Goal: Task Accomplishment & Management: Use online tool/utility

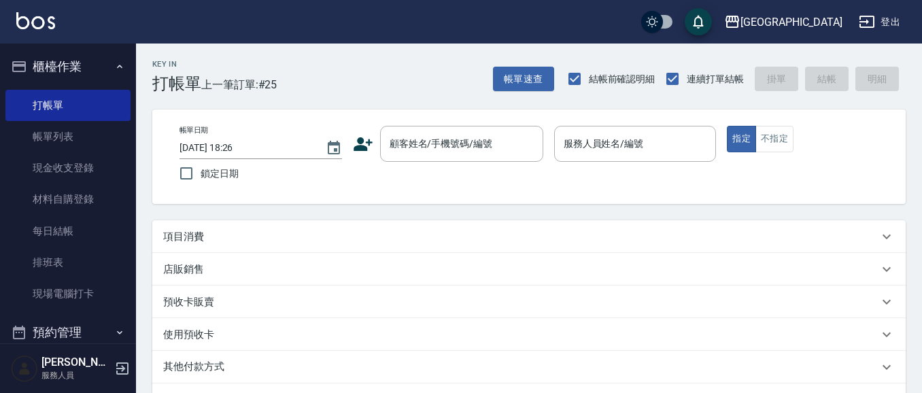
scroll to position [26, 0]
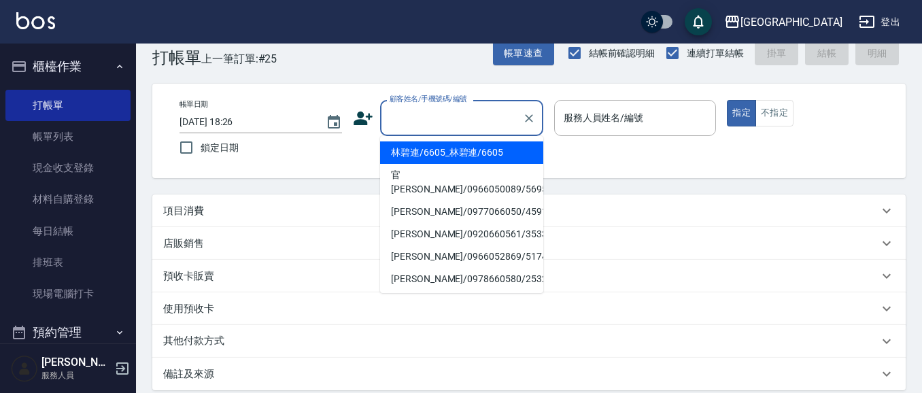
click at [428, 124] on input "顧客姓名/手機號碼/編號" at bounding box center [451, 118] width 131 height 24
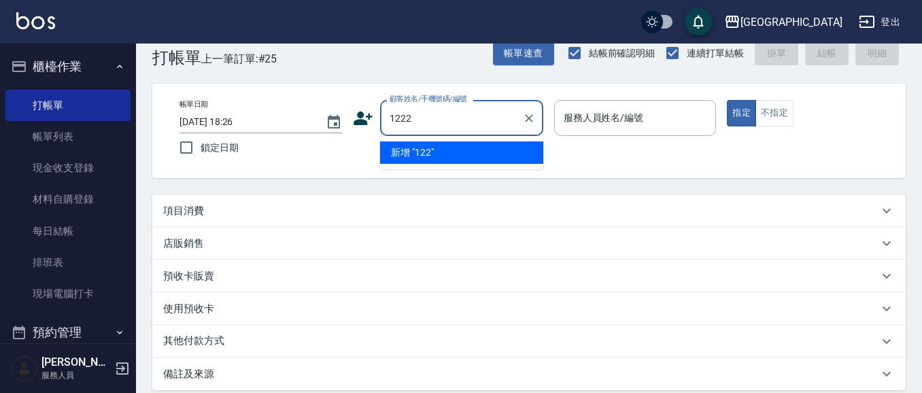
type input "1222"
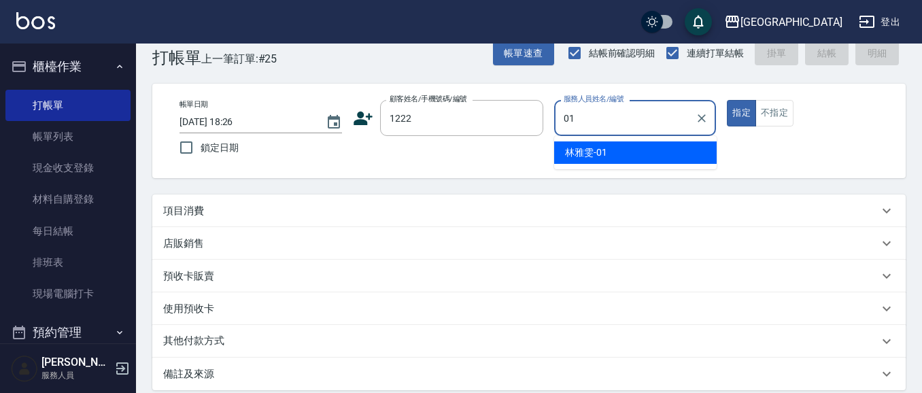
type input "01"
type button "true"
type input "[PERSON_NAME]-01"
click at [727, 100] on button "指定" at bounding box center [741, 113] width 29 height 27
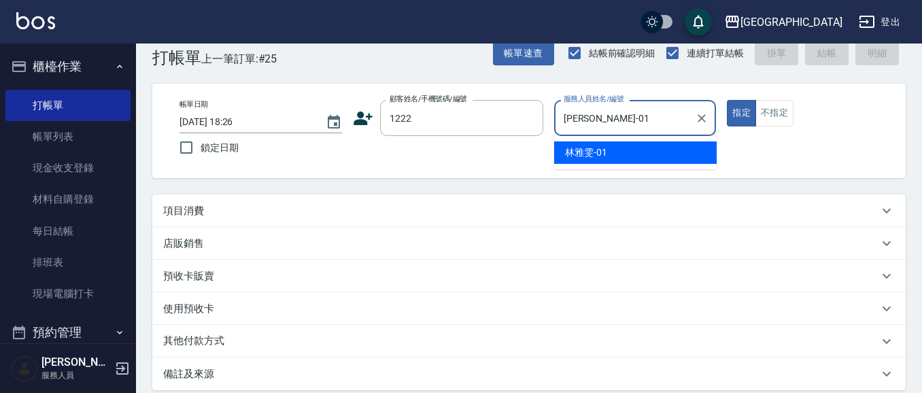
click at [727, 100] on button "指定" at bounding box center [741, 113] width 29 height 27
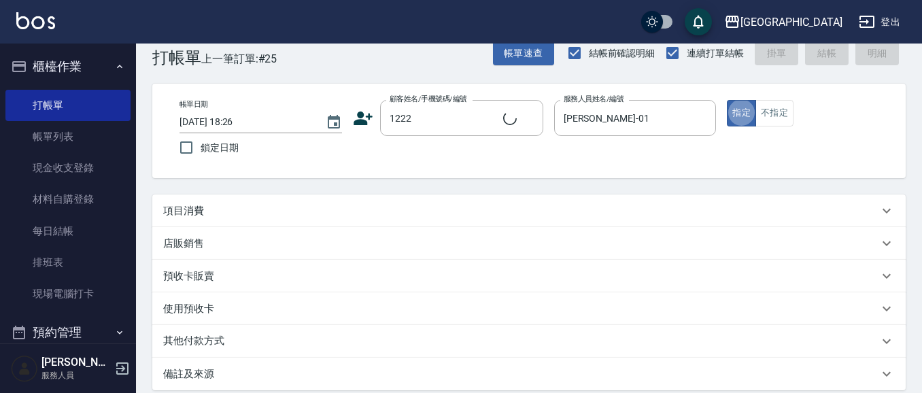
type input "[PERSON_NAME]/1222_[PERSON_NAME]/1222"
click at [727, 100] on button "指定" at bounding box center [741, 113] width 29 height 27
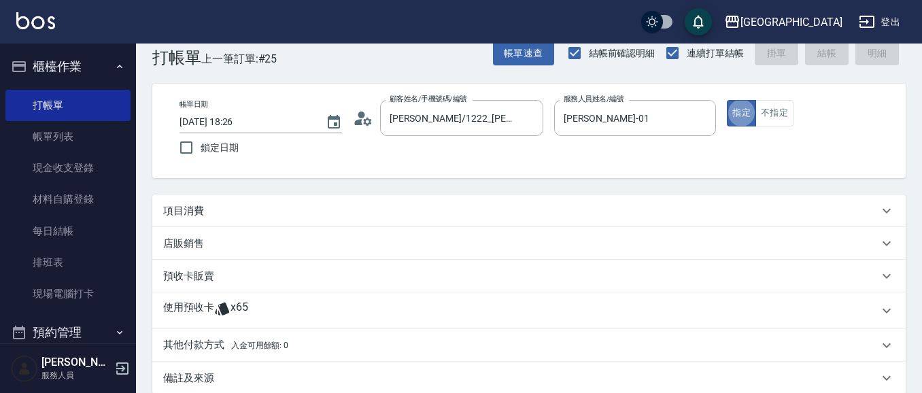
click at [727, 100] on button "指定" at bounding box center [741, 113] width 29 height 27
click at [232, 205] on div "項目消費" at bounding box center [520, 211] width 715 height 14
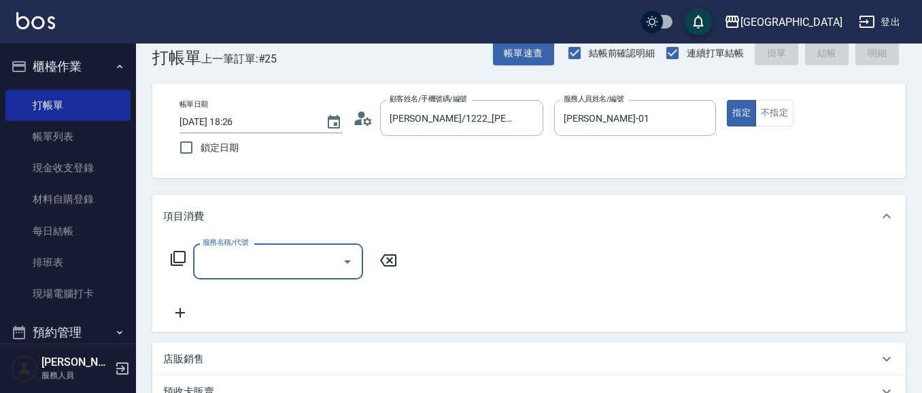
scroll to position [0, 0]
click at [233, 266] on input "服務名稱/代號" at bounding box center [267, 261] width 137 height 24
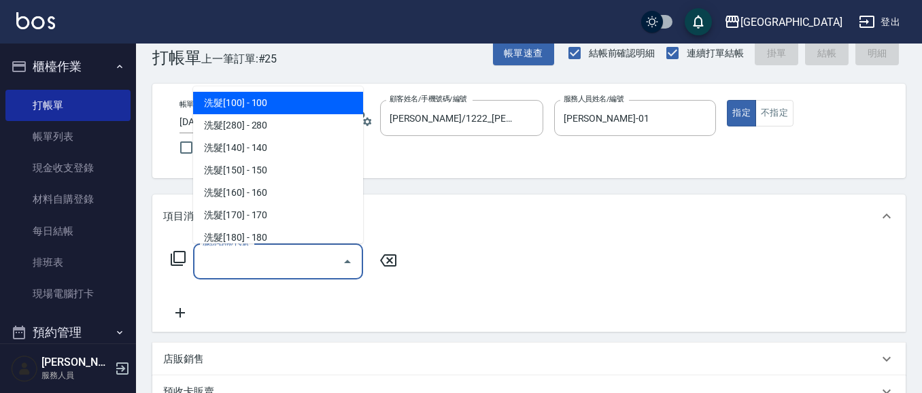
click at [271, 101] on span "洗髮[100] - 100" at bounding box center [278, 103] width 170 height 22
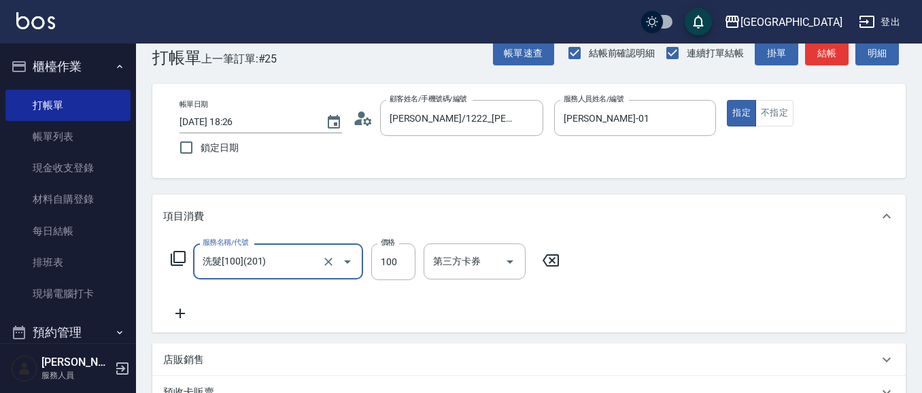
type input "洗髮[100](201)"
click at [456, 262] on input "洗-1" at bounding box center [464, 261] width 69 height 24
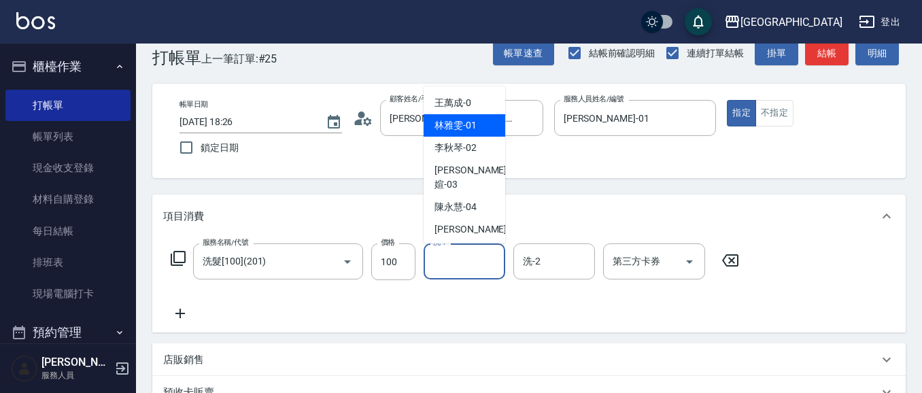
click at [483, 126] on div "[PERSON_NAME]-01" at bounding box center [464, 125] width 82 height 22
type input "[PERSON_NAME]-01"
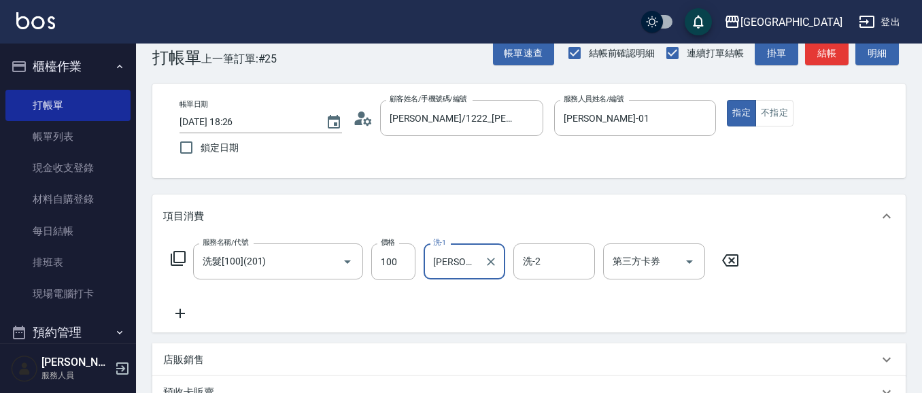
click at [188, 314] on icon at bounding box center [180, 313] width 34 height 16
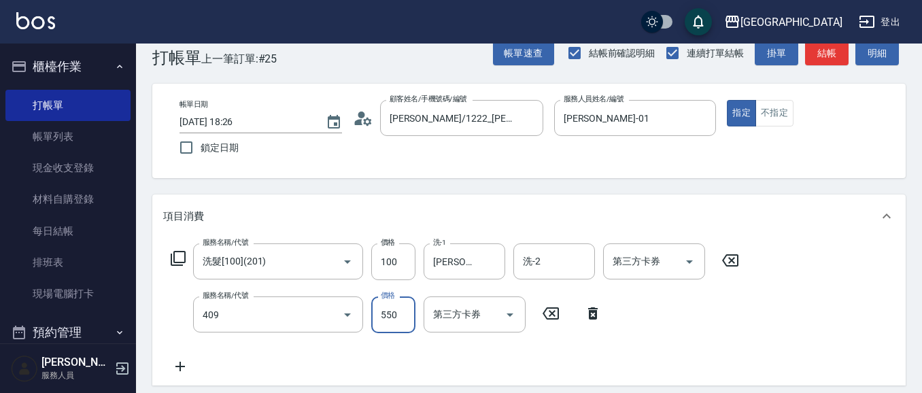
type input "剪髮(550)(409)"
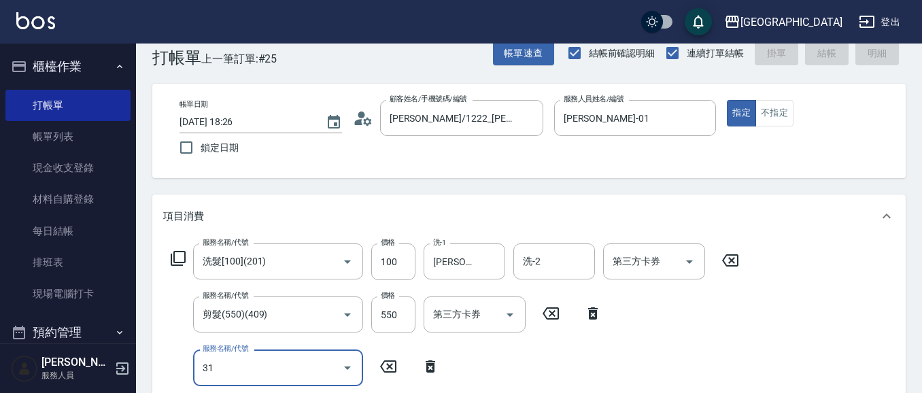
type input "319"
type input "[DATE] 19:58"
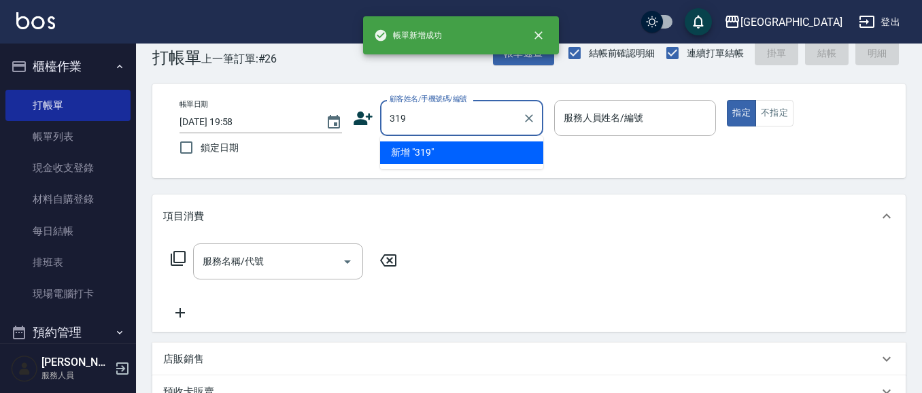
type input "319"
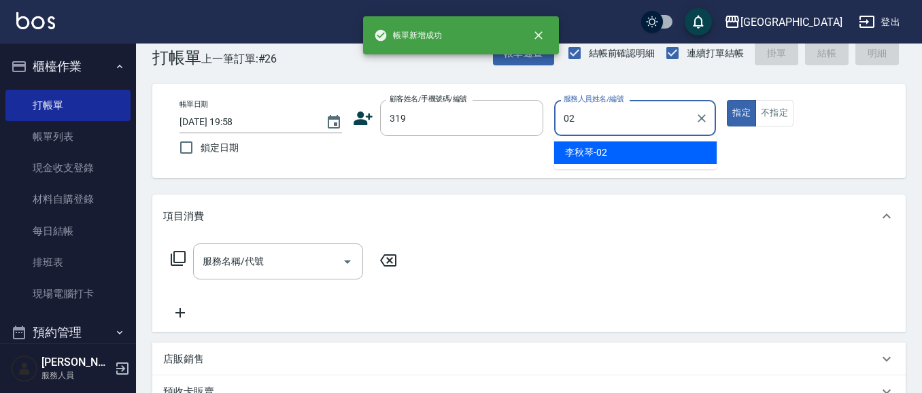
type input "[PERSON_NAME]-02"
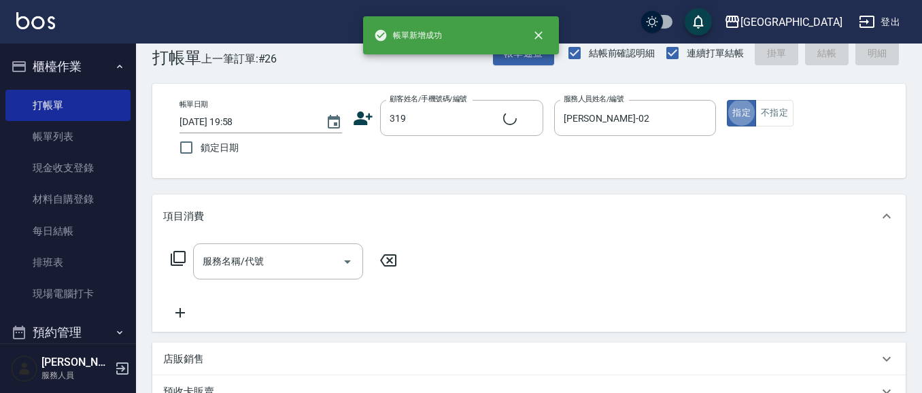
type input "[PERSON_NAME]/0319/319"
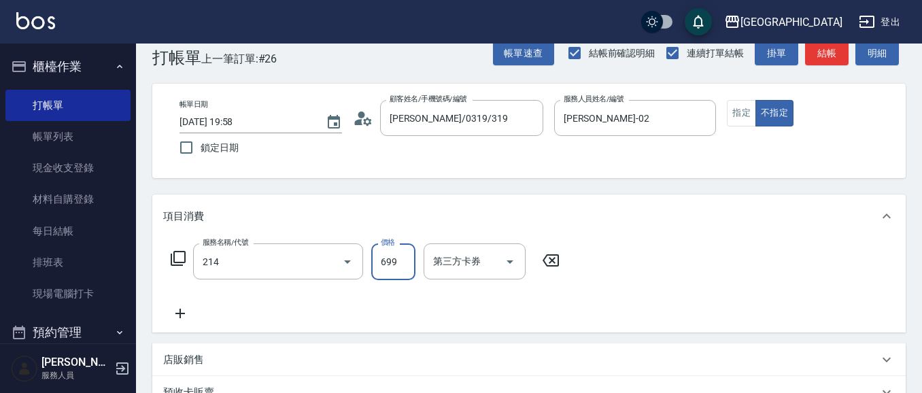
type input "滾珠洗髪699(214)"
drag, startPoint x: 332, startPoint y: 262, endPoint x: 313, endPoint y: 261, distance: 19.1
click at [330, 263] on icon "Clear" at bounding box center [329, 262] width 14 height 14
type input "洗髮[280](202)"
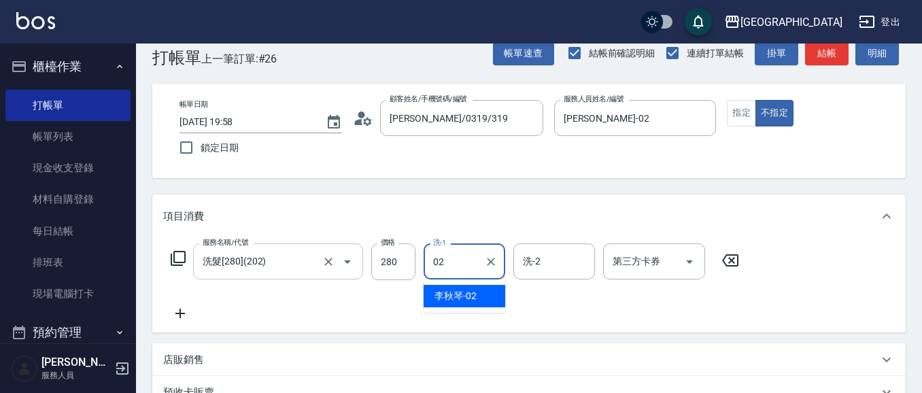
type input "[PERSON_NAME]-02"
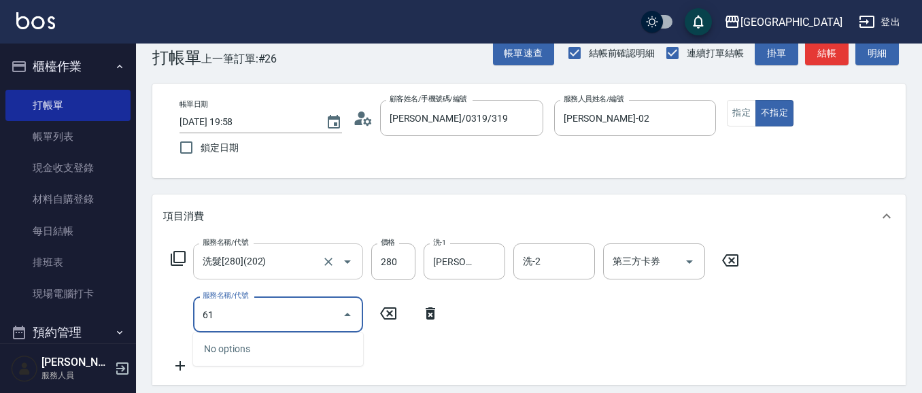
type input "6"
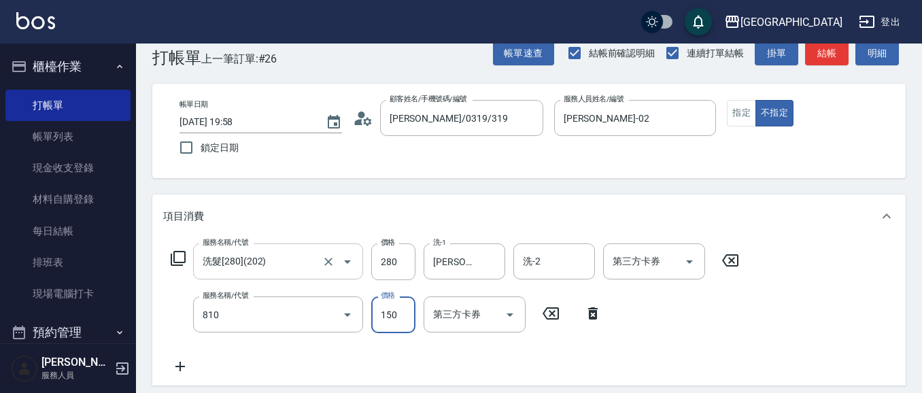
type input "單梳(810)"
type input "100"
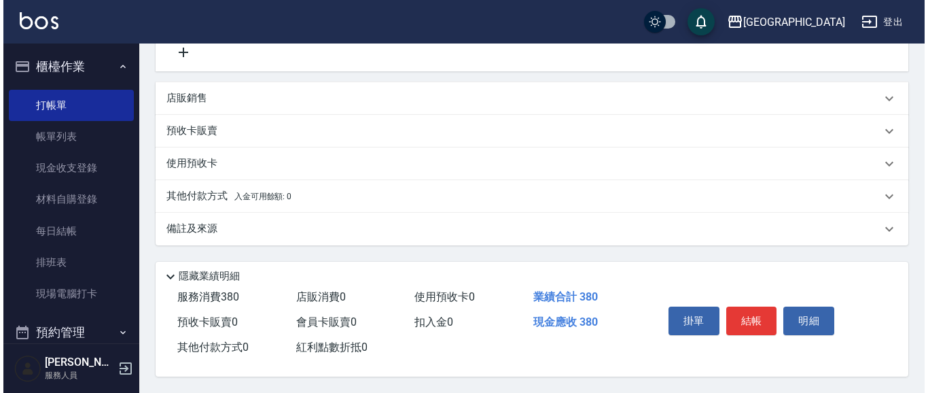
scroll to position [399, 0]
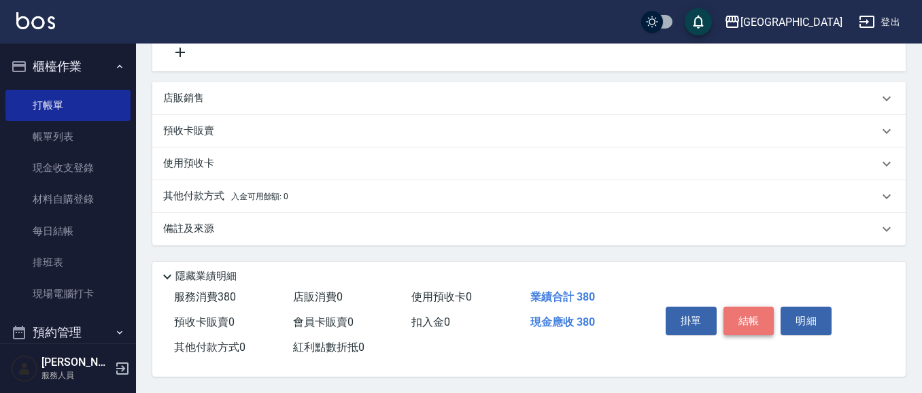
click at [748, 322] on button "結帳" at bounding box center [748, 321] width 51 height 29
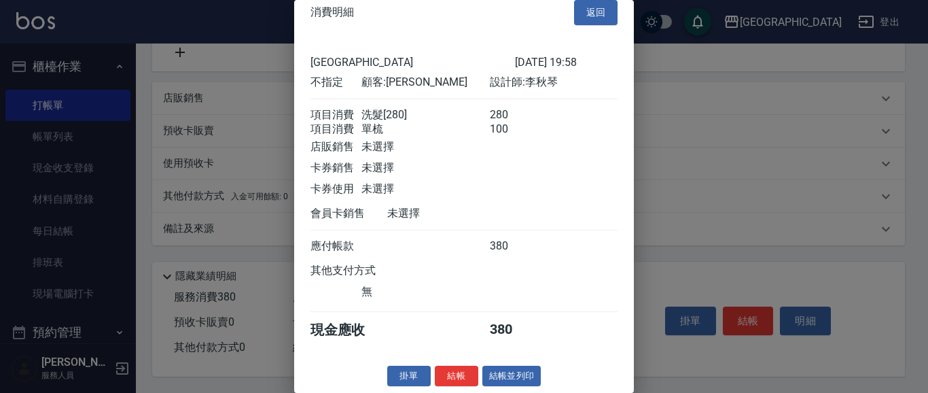
scroll to position [36, 0]
drag, startPoint x: 451, startPoint y: 377, endPoint x: 453, endPoint y: 365, distance: 11.7
click at [451, 374] on button "結帳" at bounding box center [457, 376] width 44 height 21
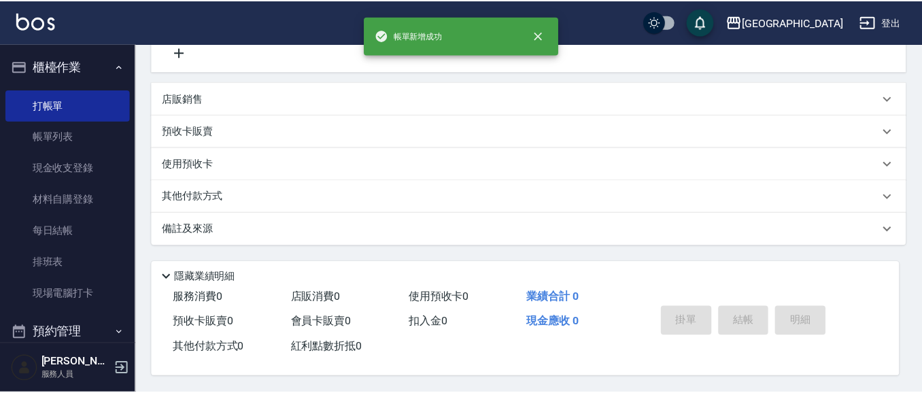
scroll to position [0, 0]
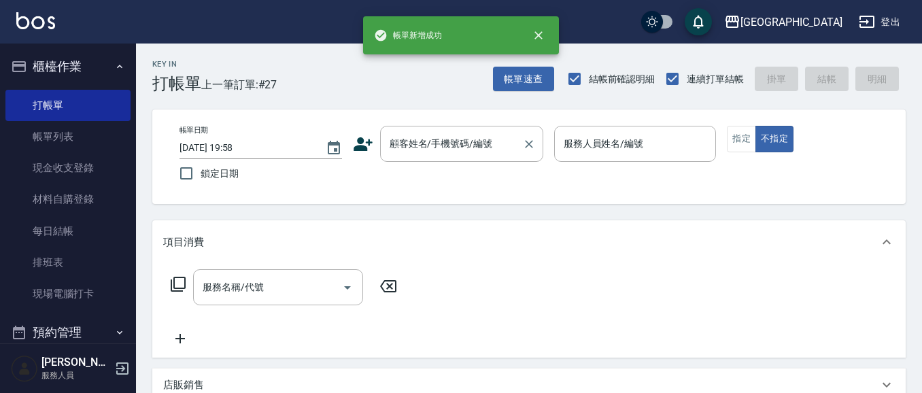
click at [414, 145] on input "顧客姓名/手機號碼/編號" at bounding box center [451, 144] width 131 height 24
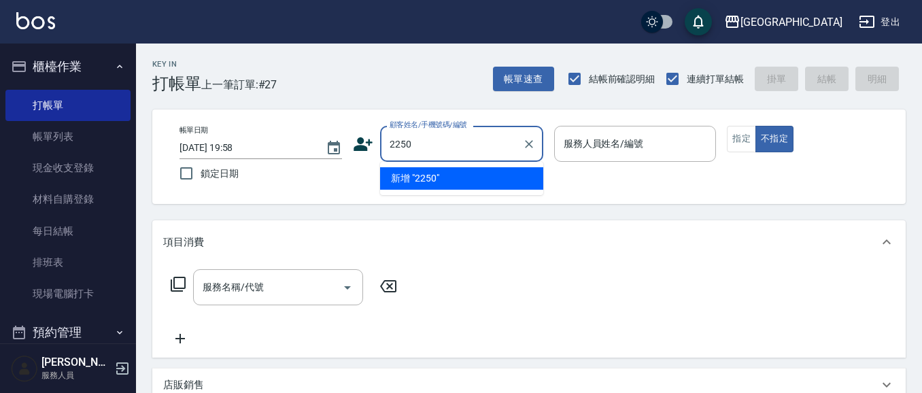
type input "2250"
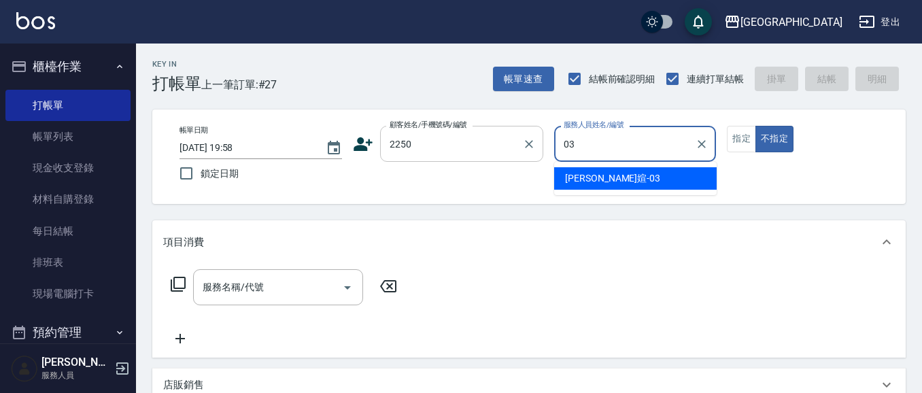
type input "[PERSON_NAME]媗-03"
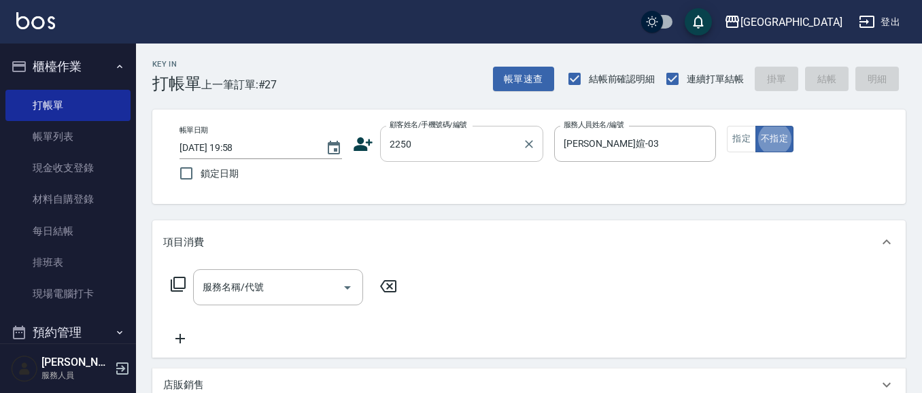
type button "false"
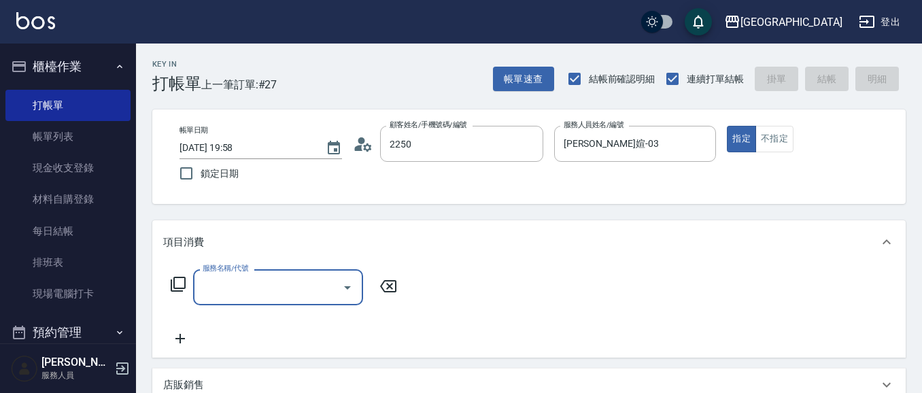
type input "[PERSON_NAME]媗/0911843052/2250"
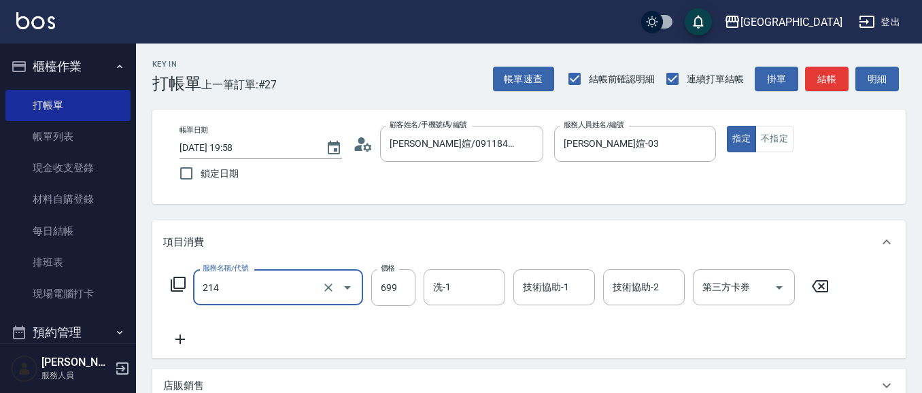
type input "滾珠洗髪699(214)"
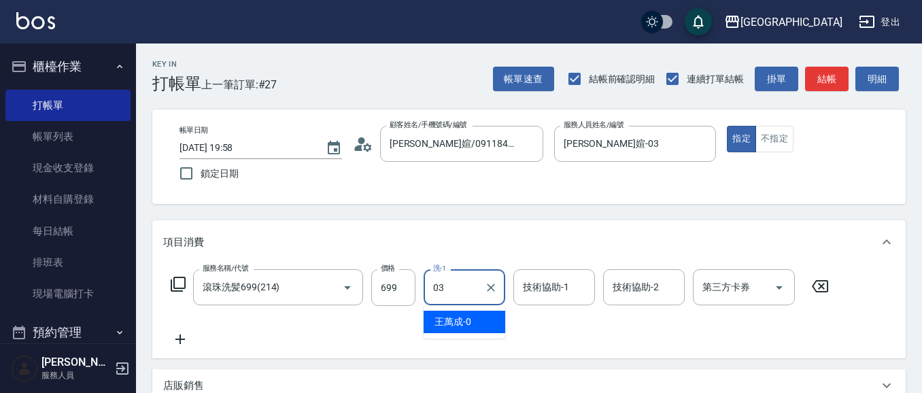
type input "[PERSON_NAME]媗-03"
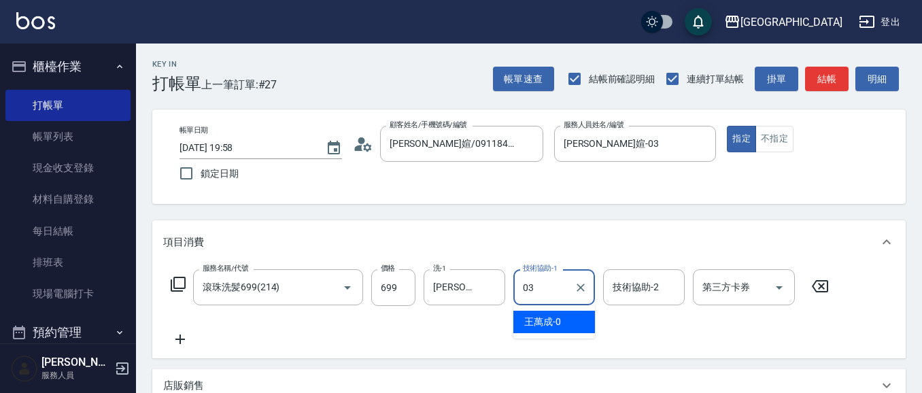
type input "[PERSON_NAME]媗-03"
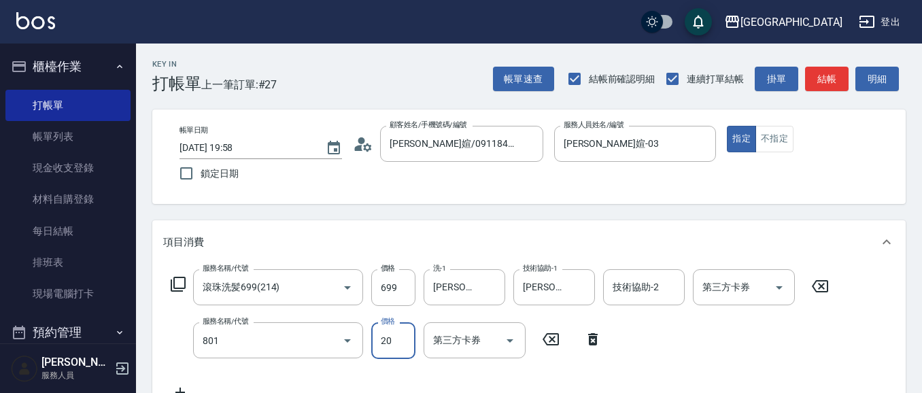
type input "潤絲(801)"
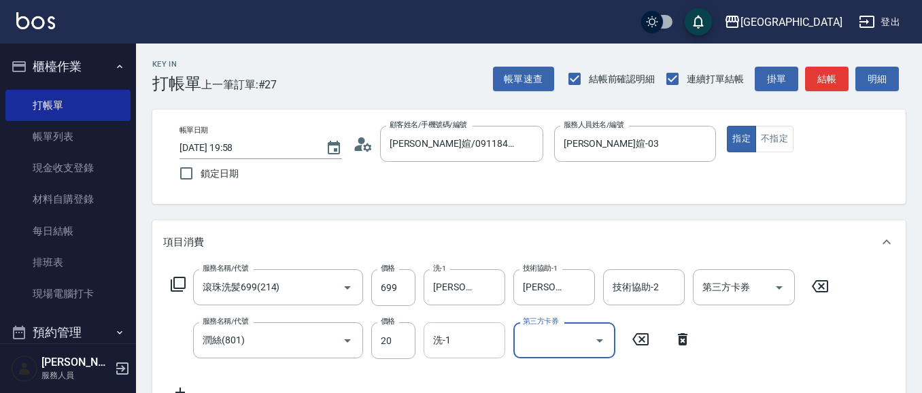
click at [478, 349] on input "洗-1" at bounding box center [464, 340] width 69 height 24
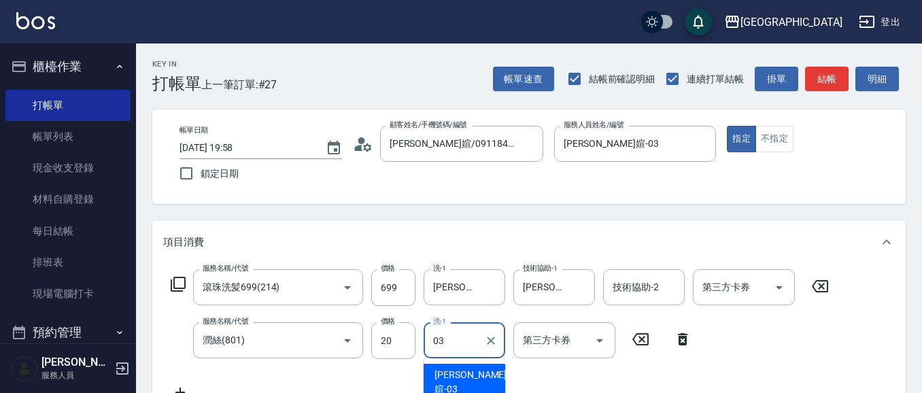
type input "[PERSON_NAME]媗-03"
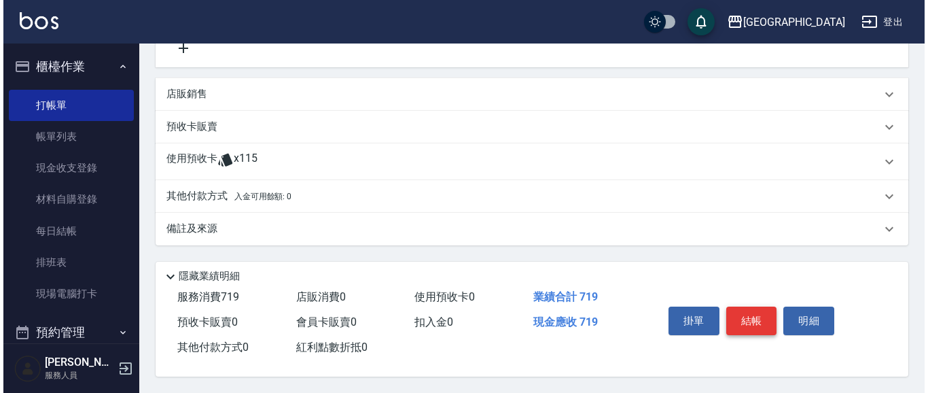
scroll to position [403, 0]
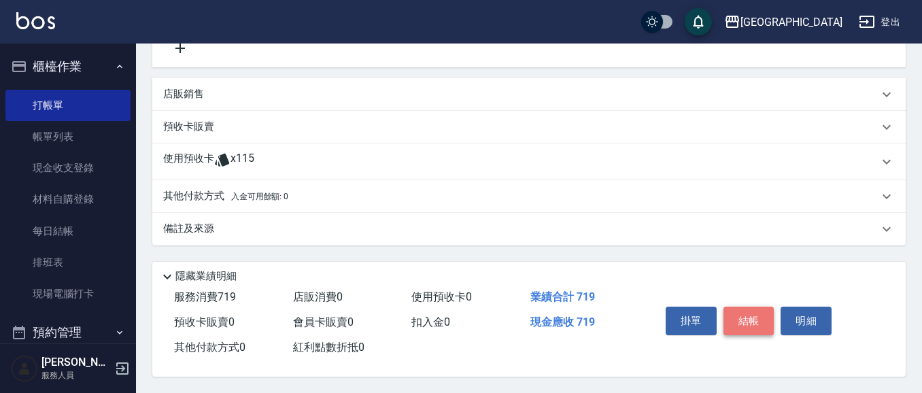
click at [754, 316] on button "結帳" at bounding box center [748, 321] width 51 height 29
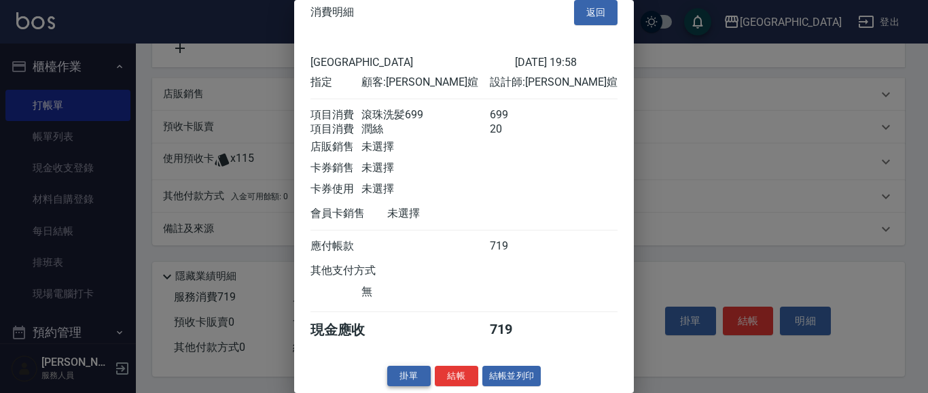
scroll to position [36, 0]
click at [445, 375] on button "結帳" at bounding box center [457, 376] width 44 height 21
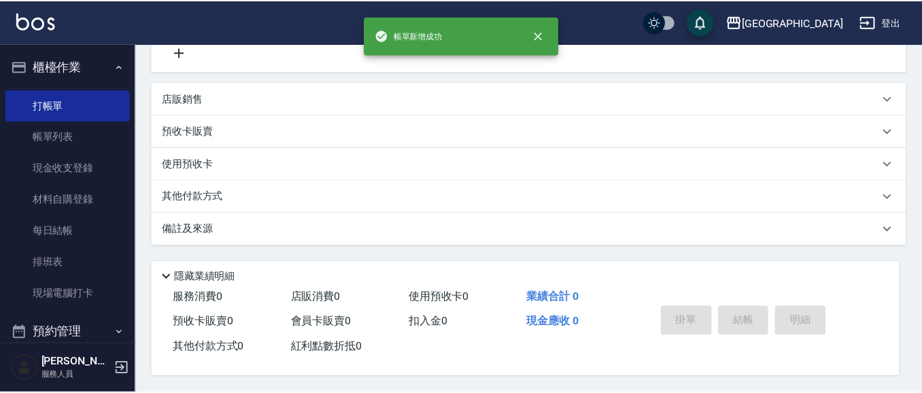
scroll to position [0, 0]
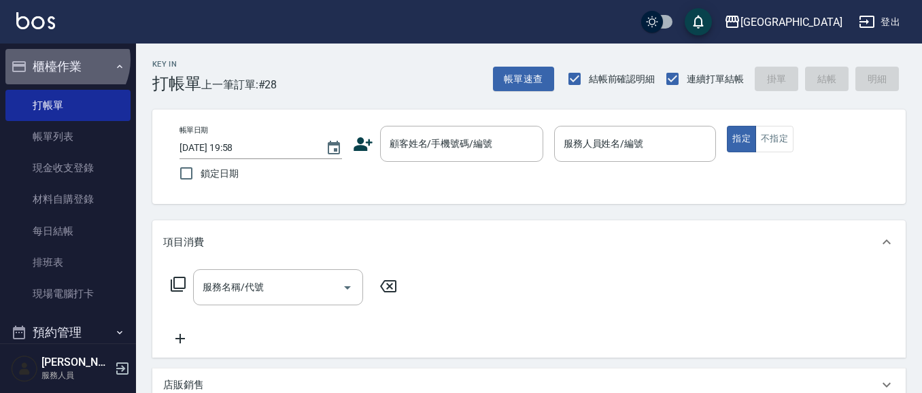
click at [65, 60] on button "櫃檯作業" at bounding box center [67, 66] width 125 height 35
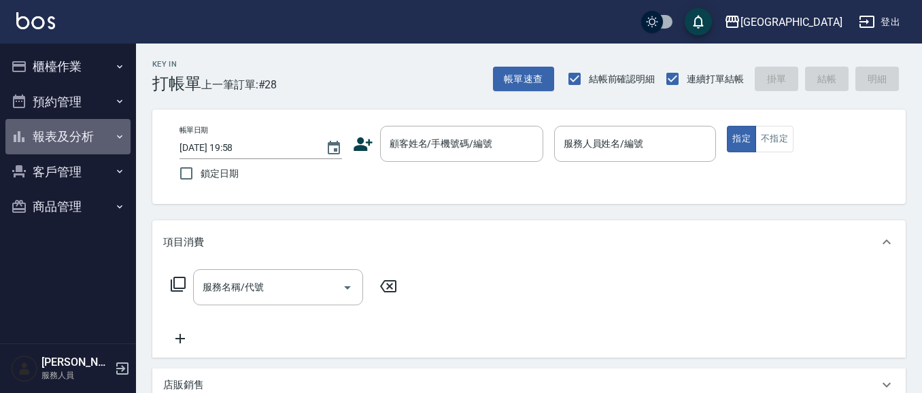
drag, startPoint x: 84, startPoint y: 143, endPoint x: 73, endPoint y: 160, distance: 20.4
click at [82, 142] on button "報表及分析" at bounding box center [67, 136] width 125 height 35
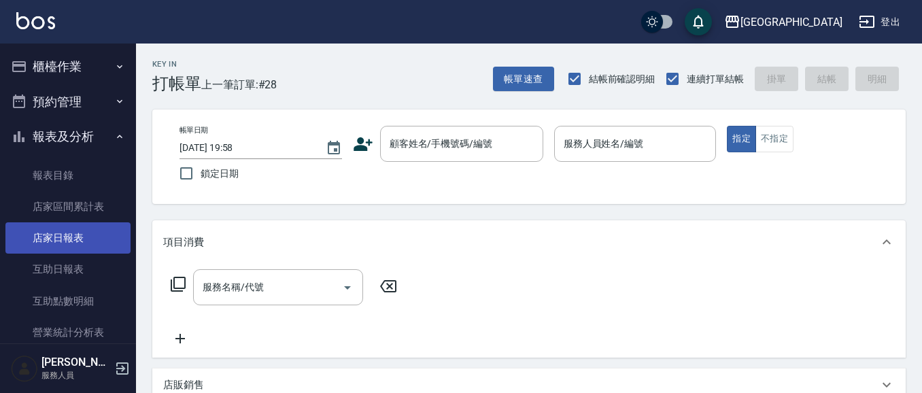
drag, startPoint x: 78, startPoint y: 242, endPoint x: 107, endPoint y: 238, distance: 28.8
click at [80, 240] on link "店家日報表" at bounding box center [67, 237] width 125 height 31
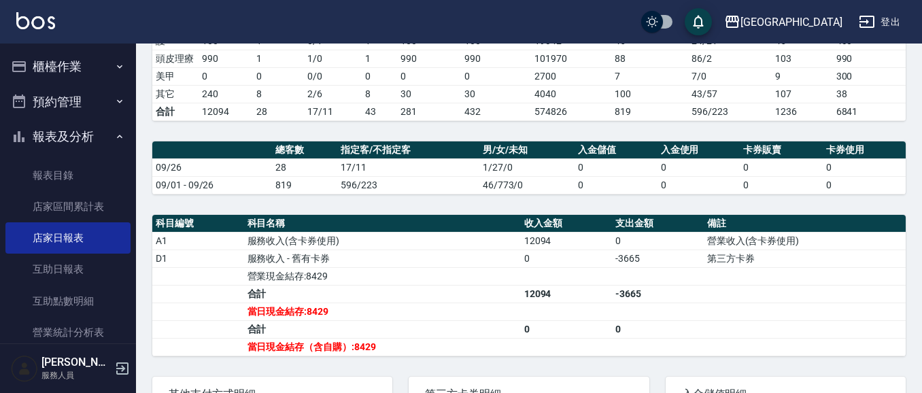
scroll to position [294, 0]
click at [71, 69] on button "櫃檯作業" at bounding box center [67, 66] width 125 height 35
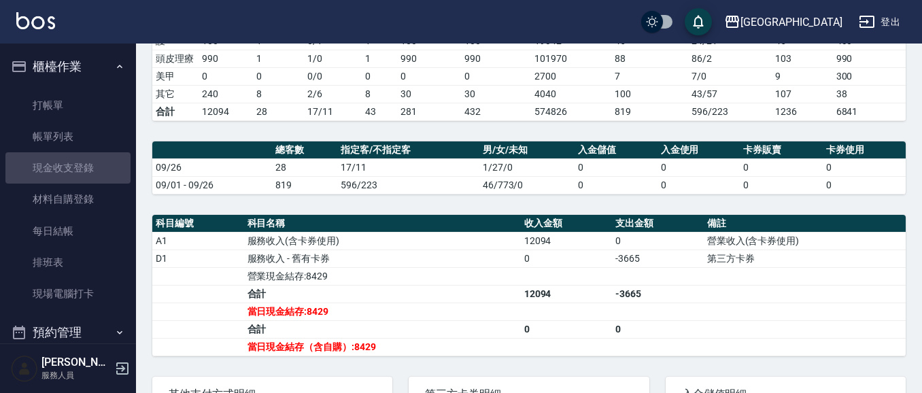
drag, startPoint x: 80, startPoint y: 166, endPoint x: 217, endPoint y: 160, distance: 137.4
click at [80, 164] on link "現金收支登錄" at bounding box center [67, 167] width 125 height 31
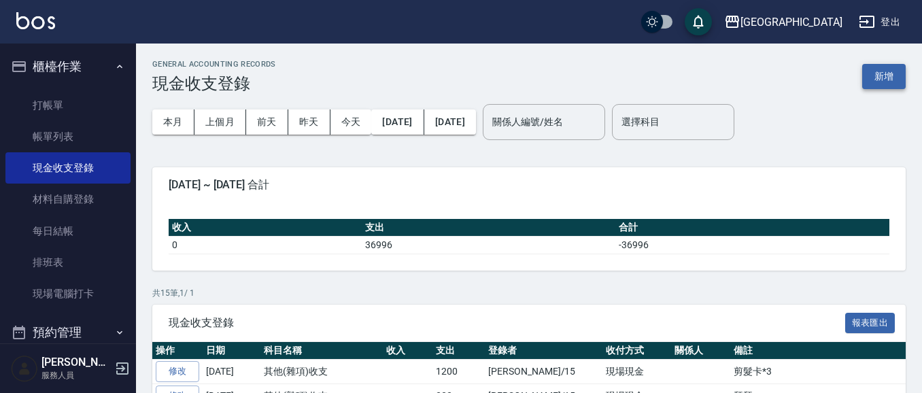
click at [874, 70] on button "新增" at bounding box center [884, 76] width 44 height 25
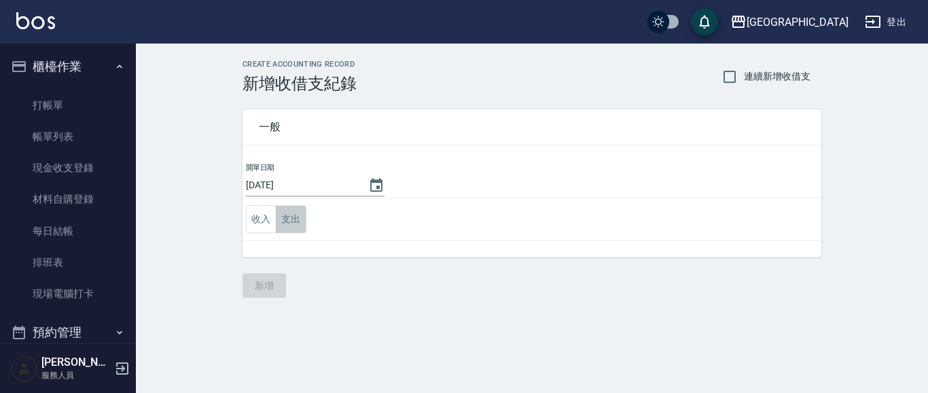
drag, startPoint x: 289, startPoint y: 222, endPoint x: 296, endPoint y: 220, distance: 6.9
click at [290, 220] on button "支出" at bounding box center [291, 219] width 31 height 28
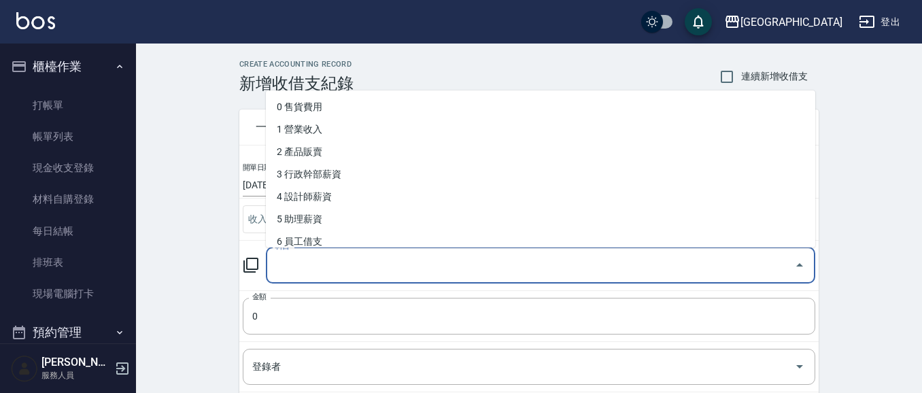
click at [320, 272] on input "科目" at bounding box center [530, 266] width 517 height 24
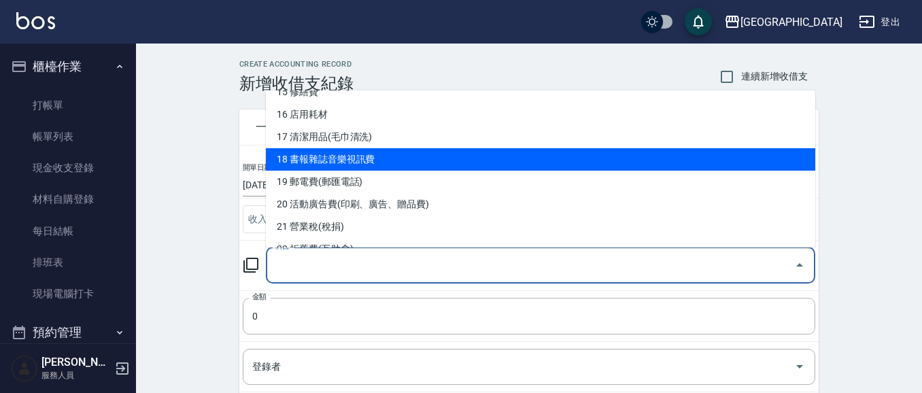
scroll to position [353, 0]
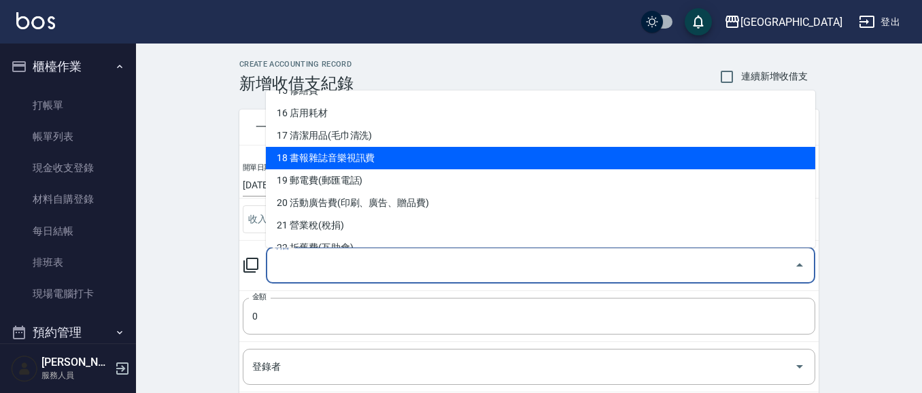
click at [387, 187] on li "19 郵電費(郵匯電話)" at bounding box center [540, 180] width 549 height 22
type input "19 郵電費(郵匯電話)"
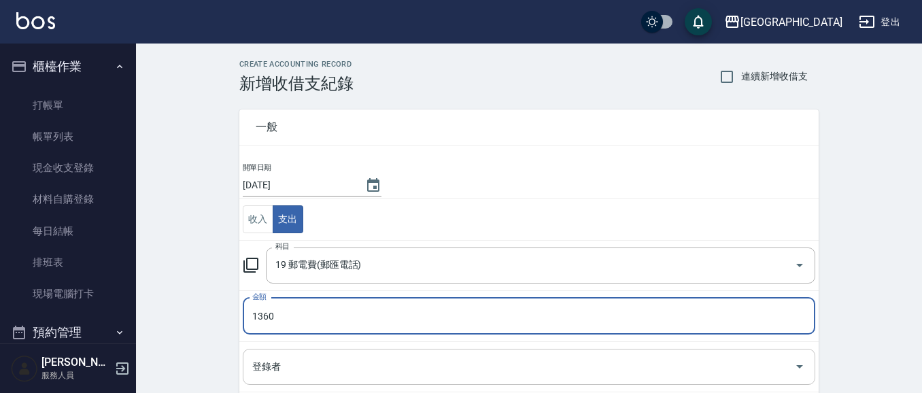
type input "1360"
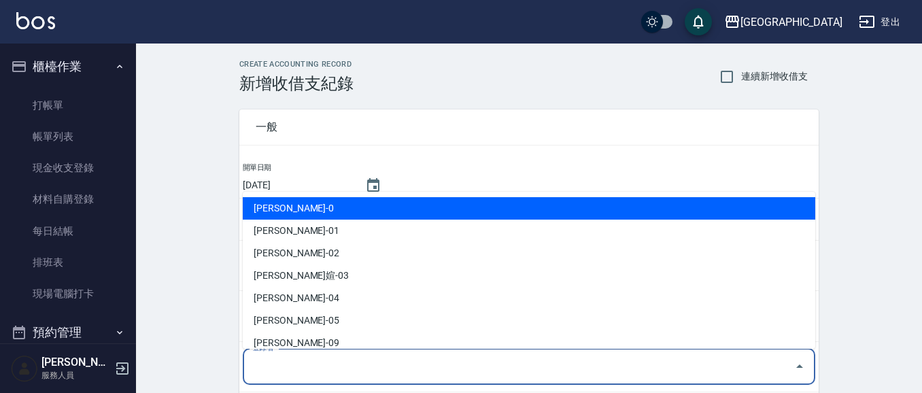
click at [294, 362] on input "登錄者" at bounding box center [519, 367] width 540 height 24
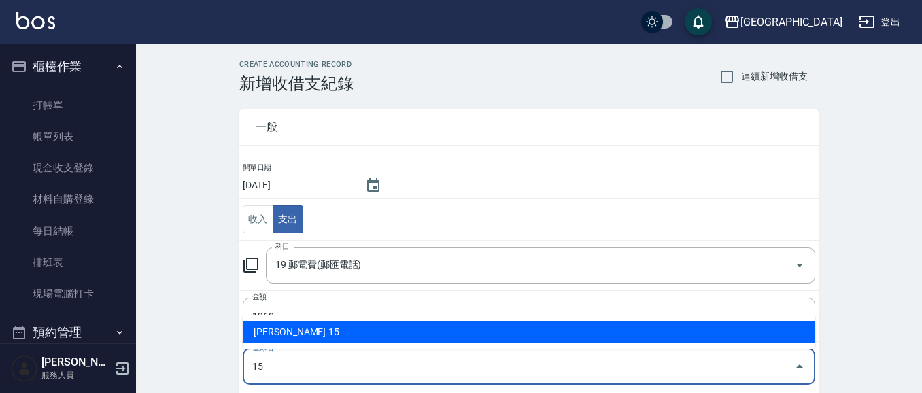
drag, startPoint x: 296, startPoint y: 337, endPoint x: 281, endPoint y: 345, distance: 17.0
click at [295, 337] on li "[PERSON_NAME]-15" at bounding box center [529, 332] width 572 height 22
type input "[PERSON_NAME]-15"
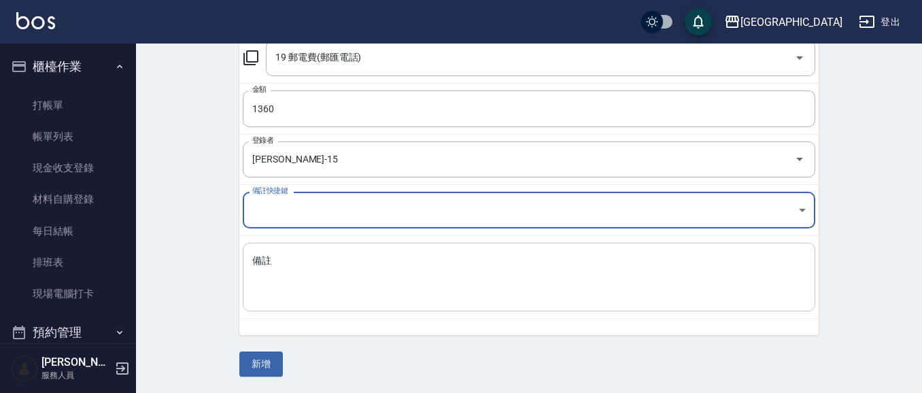
click at [256, 271] on textarea "備註" at bounding box center [528, 277] width 553 height 46
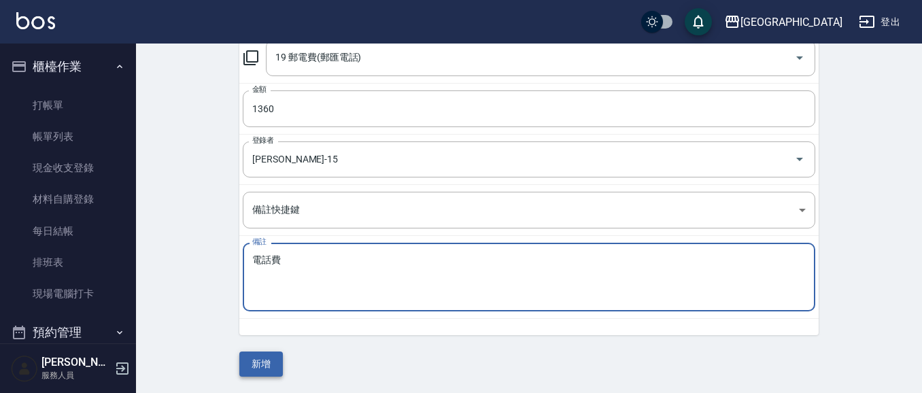
type textarea "電話費"
click at [273, 366] on button "新增" at bounding box center [261, 363] width 44 height 25
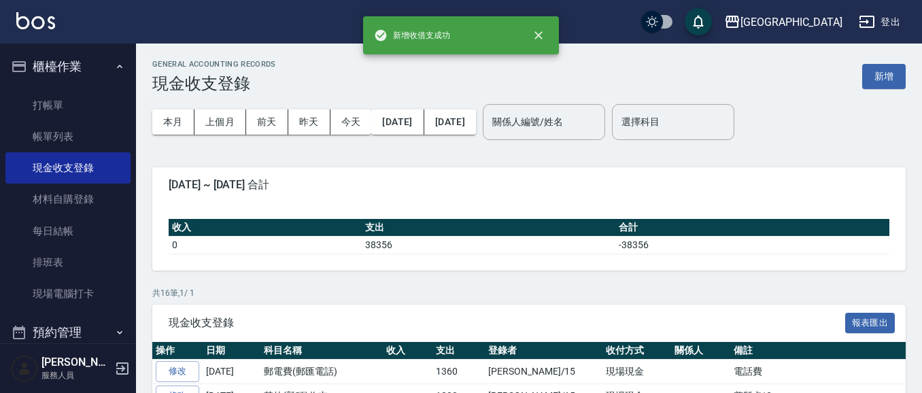
click at [75, 67] on button "櫃檯作業" at bounding box center [67, 66] width 125 height 35
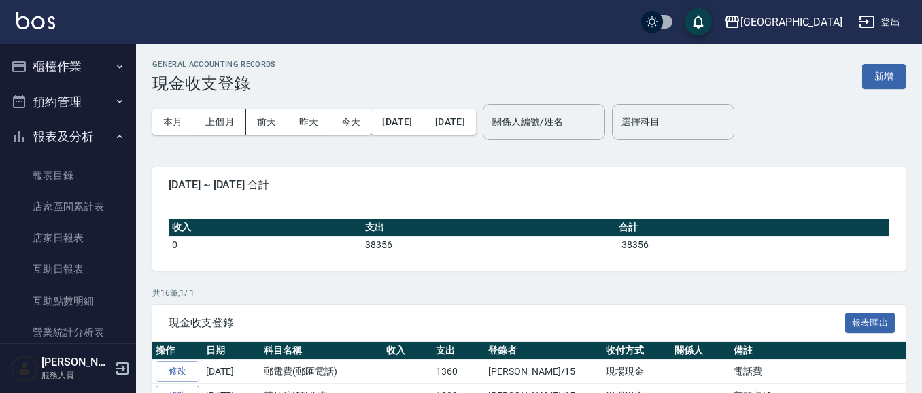
drag, startPoint x: 63, startPoint y: 141, endPoint x: 60, endPoint y: 92, distance: 48.3
click at [62, 136] on button "報表及分析" at bounding box center [67, 136] width 125 height 35
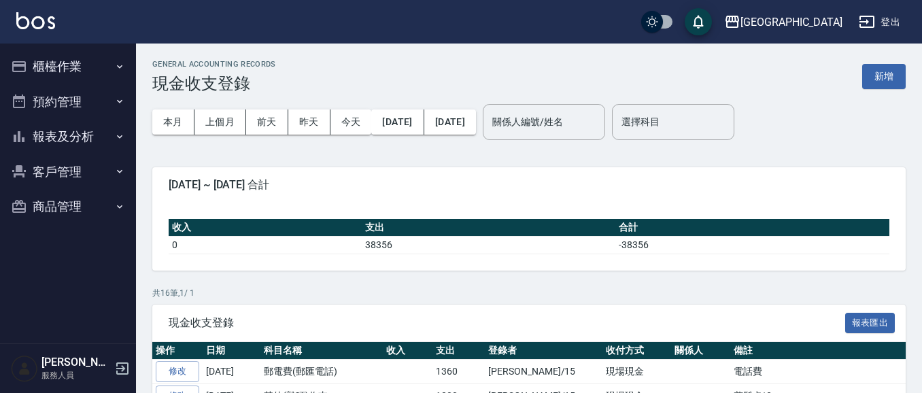
click at [70, 70] on button "櫃檯作業" at bounding box center [67, 66] width 125 height 35
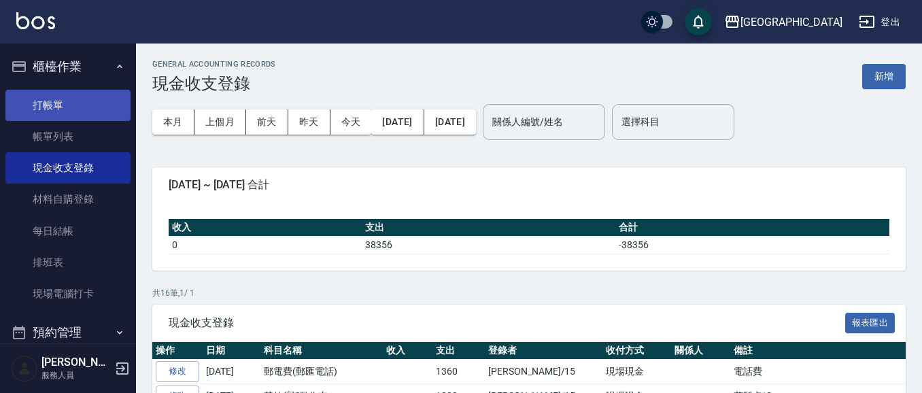
click at [60, 111] on link "打帳單" at bounding box center [67, 105] width 125 height 31
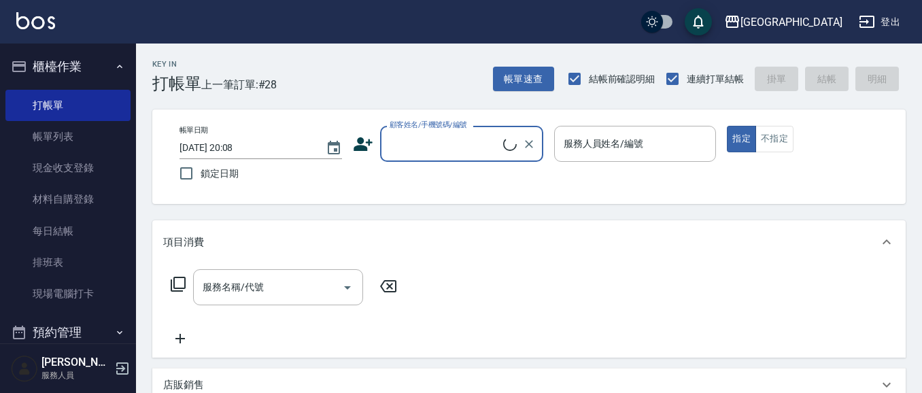
click at [437, 150] on input "顧客姓名/手機號碼/編號" at bounding box center [444, 144] width 117 height 24
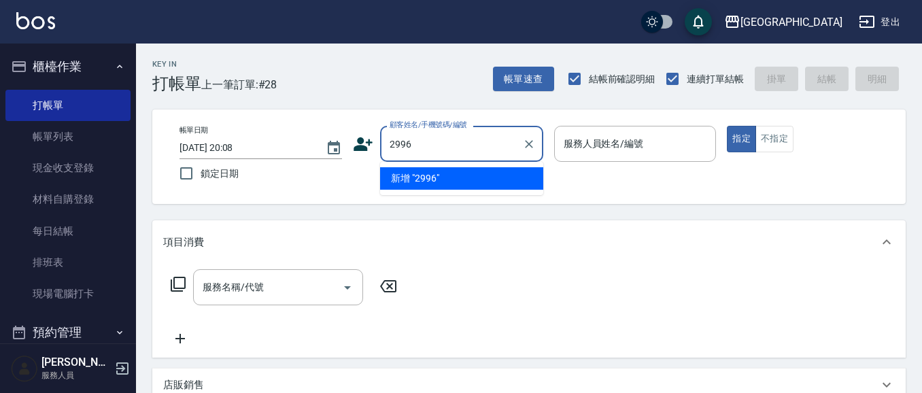
type input "2996"
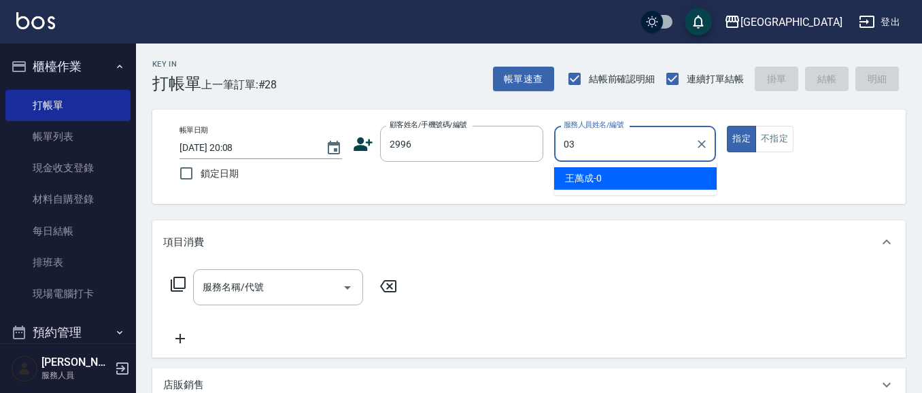
type input "03"
type button "true"
type input "[PERSON_NAME]/0913258519/2996"
type input "[PERSON_NAME]媗-03"
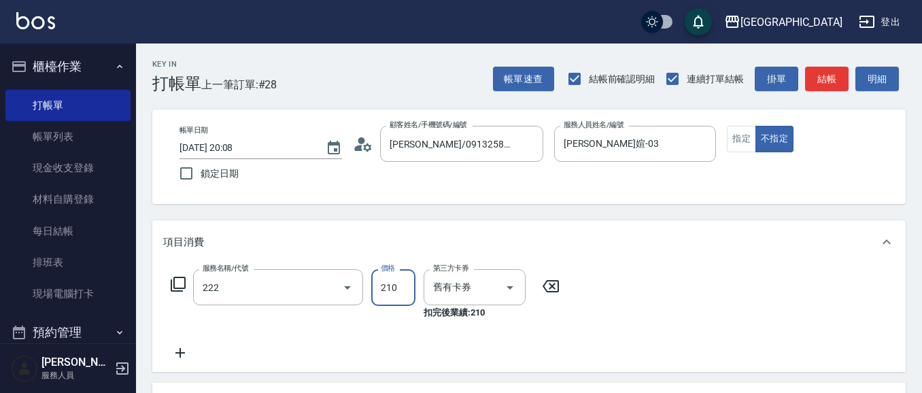
type input "洗髮卡券[210](222)"
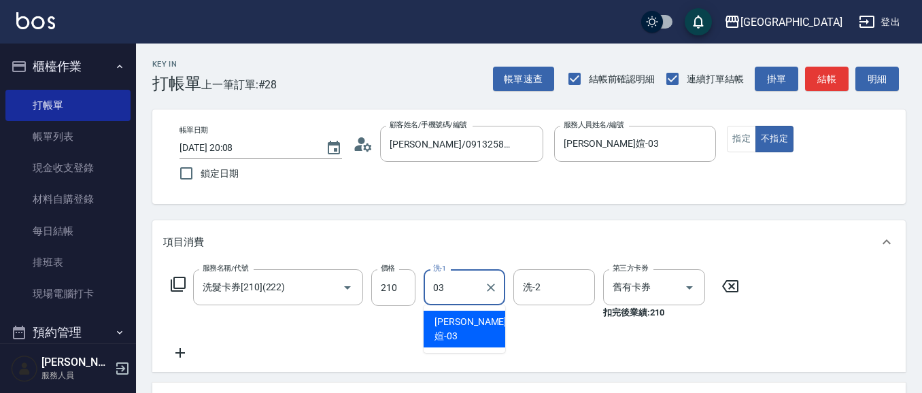
type input "[PERSON_NAME]媗-03"
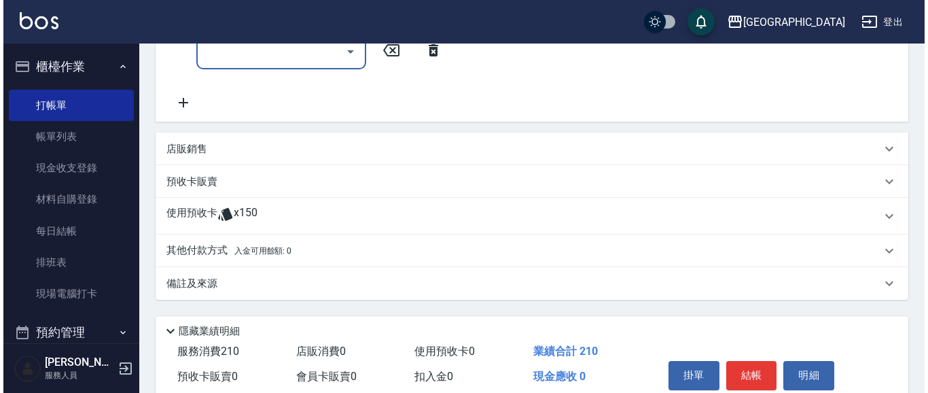
scroll to position [363, 0]
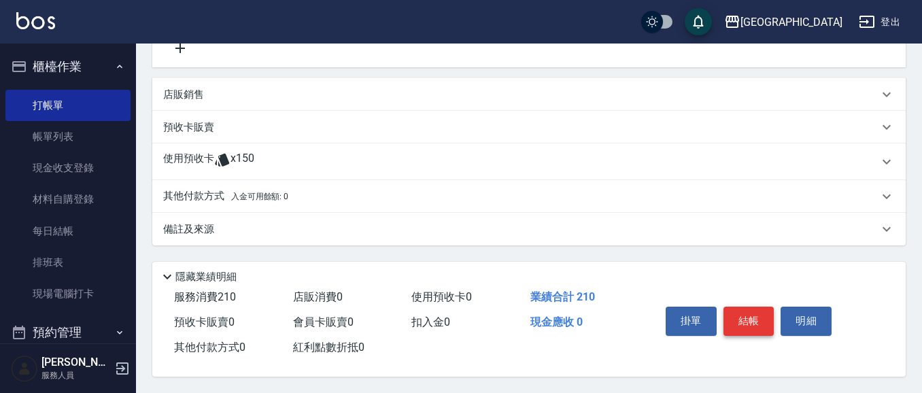
click at [748, 311] on button "結帳" at bounding box center [748, 321] width 51 height 29
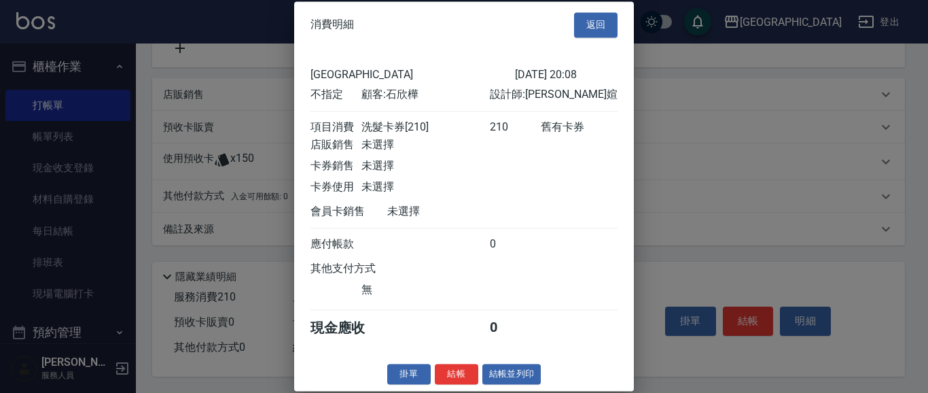
scroll to position [20, 0]
drag, startPoint x: 461, startPoint y: 369, endPoint x: 478, endPoint y: 352, distance: 24.0
click at [458, 368] on button "結帳" at bounding box center [457, 374] width 44 height 21
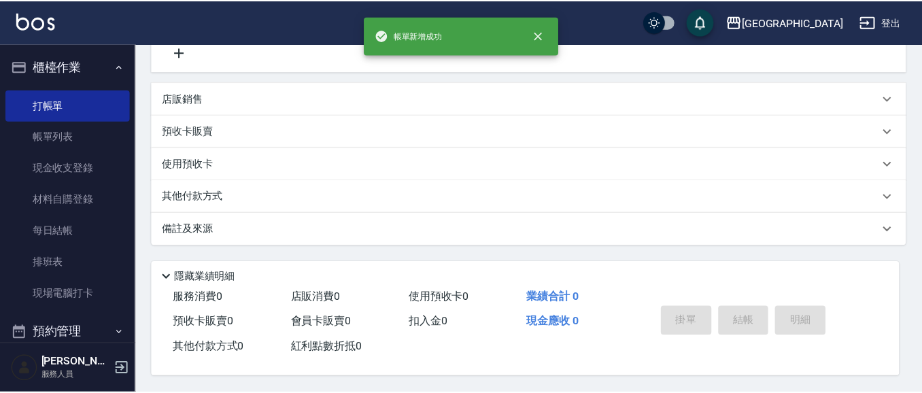
scroll to position [0, 0]
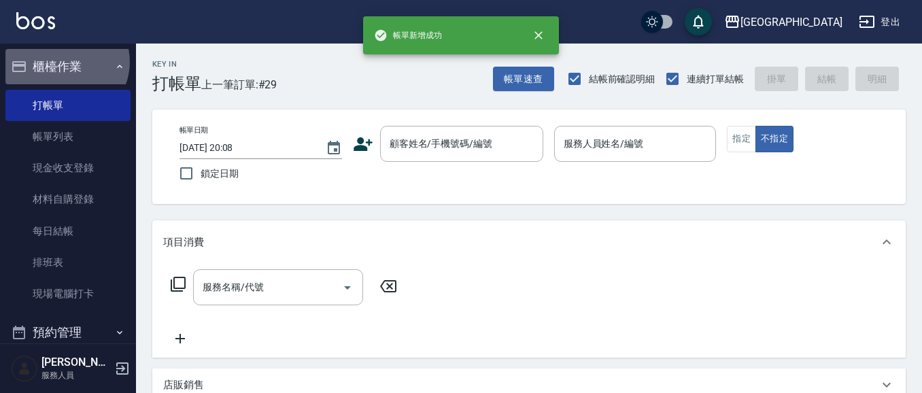
click at [65, 62] on button "櫃檯作業" at bounding box center [67, 66] width 125 height 35
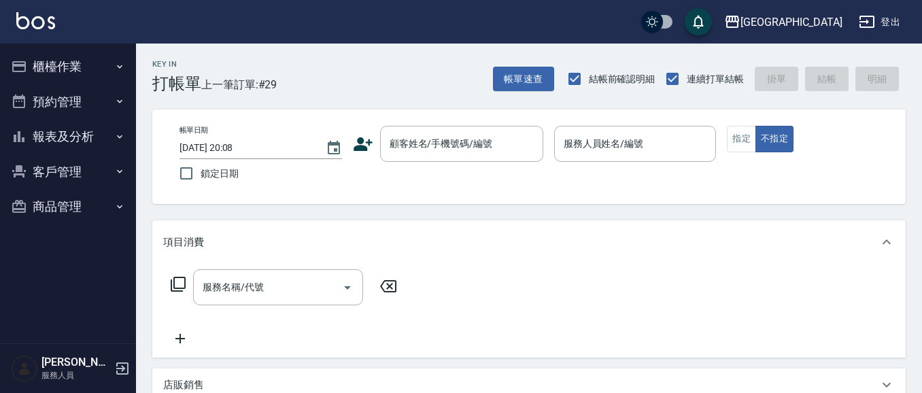
click at [63, 143] on button "報表及分析" at bounding box center [67, 136] width 125 height 35
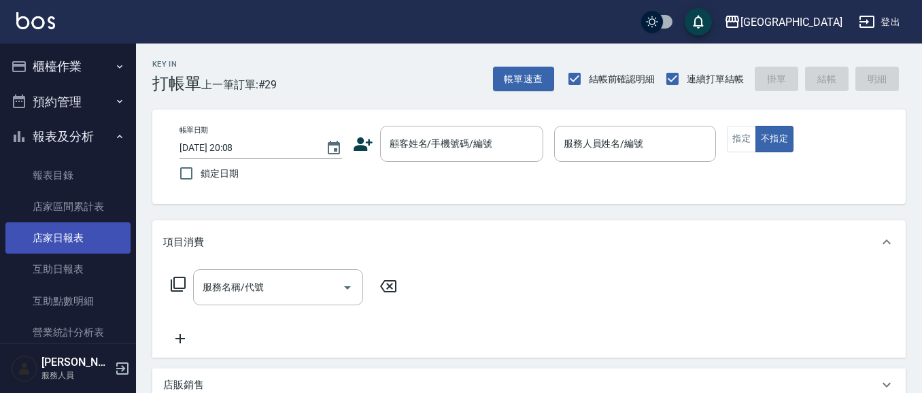
click at [65, 232] on link "店家日報表" at bounding box center [67, 237] width 125 height 31
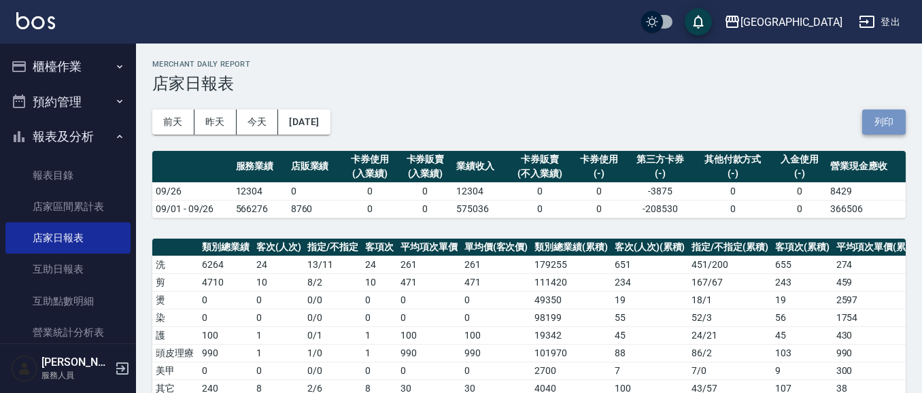
click at [889, 122] on button "列印" at bounding box center [884, 121] width 44 height 25
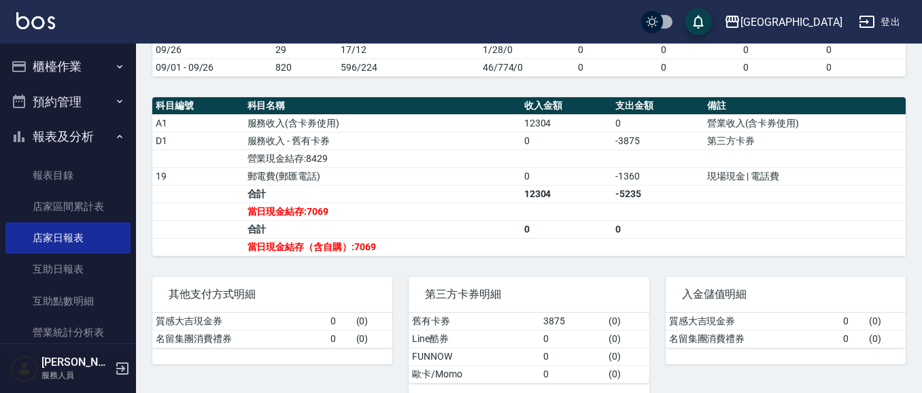
scroll to position [412, 0]
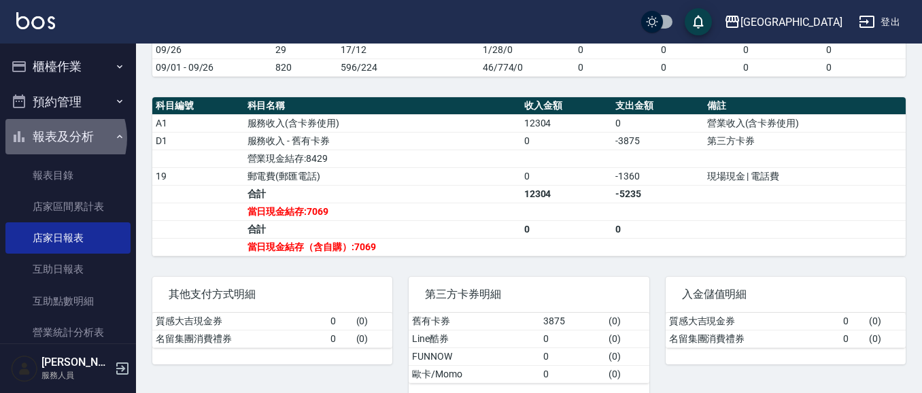
click at [56, 137] on button "報表及分析" at bounding box center [67, 136] width 125 height 35
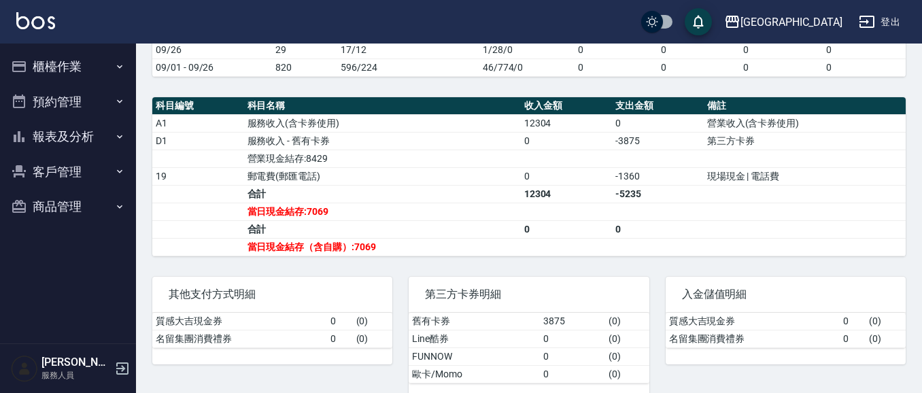
click at [58, 135] on button "報表及分析" at bounding box center [67, 136] width 125 height 35
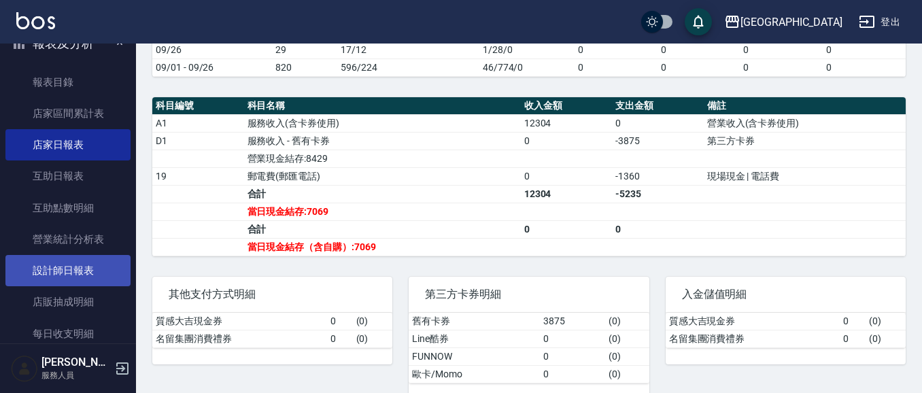
scroll to position [90, 0]
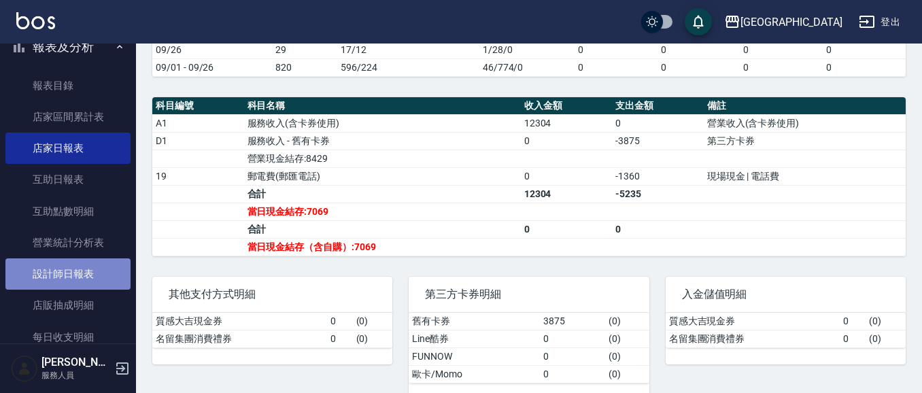
click at [80, 273] on link "設計師日報表" at bounding box center [67, 273] width 125 height 31
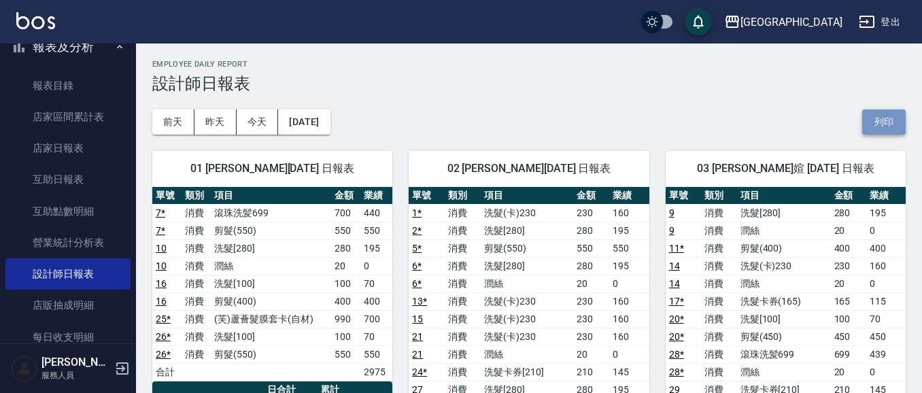
click at [892, 126] on button "列印" at bounding box center [884, 121] width 44 height 25
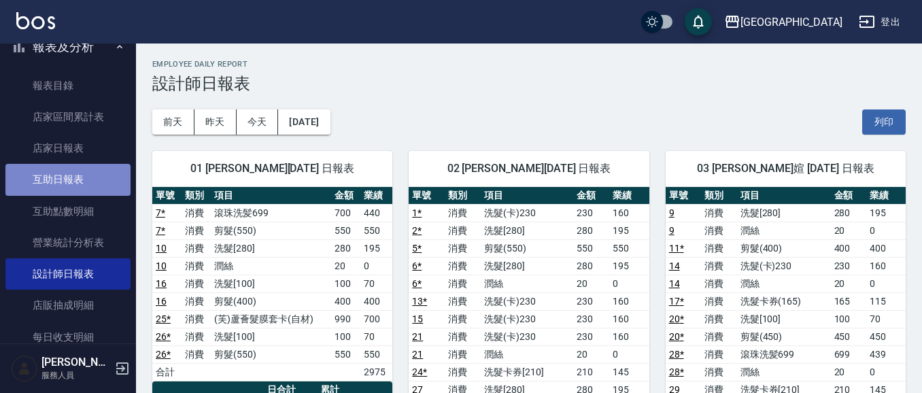
click at [95, 176] on link "互助日報表" at bounding box center [67, 179] width 125 height 31
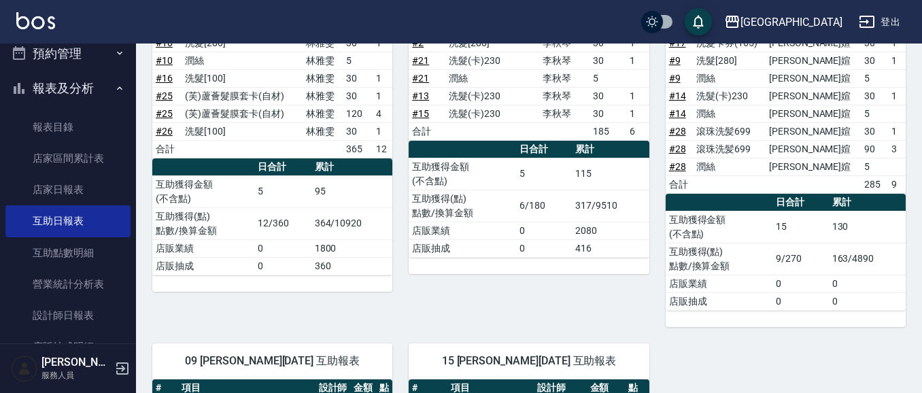
scroll to position [45, 0]
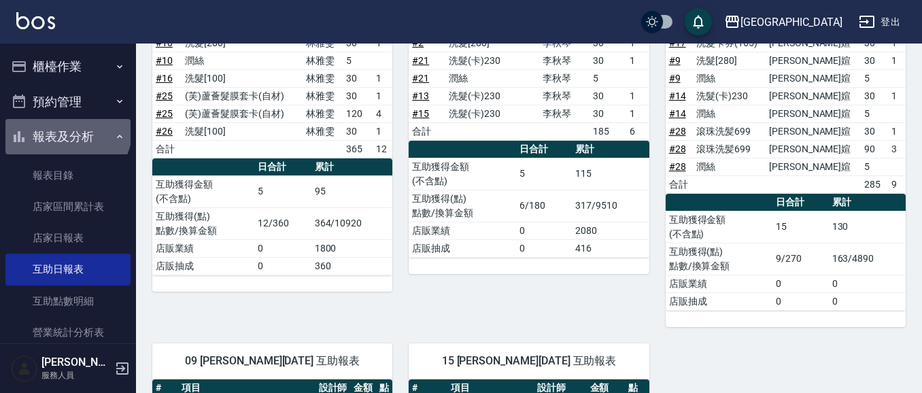
click at [66, 128] on button "報表及分析" at bounding box center [67, 136] width 125 height 35
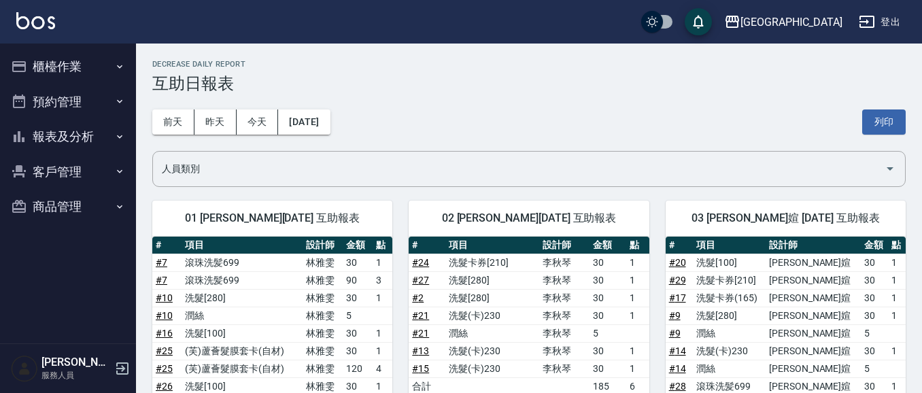
scroll to position [0, 0]
click at [880, 120] on button "列印" at bounding box center [884, 121] width 44 height 25
